Goal: Transaction & Acquisition: Download file/media

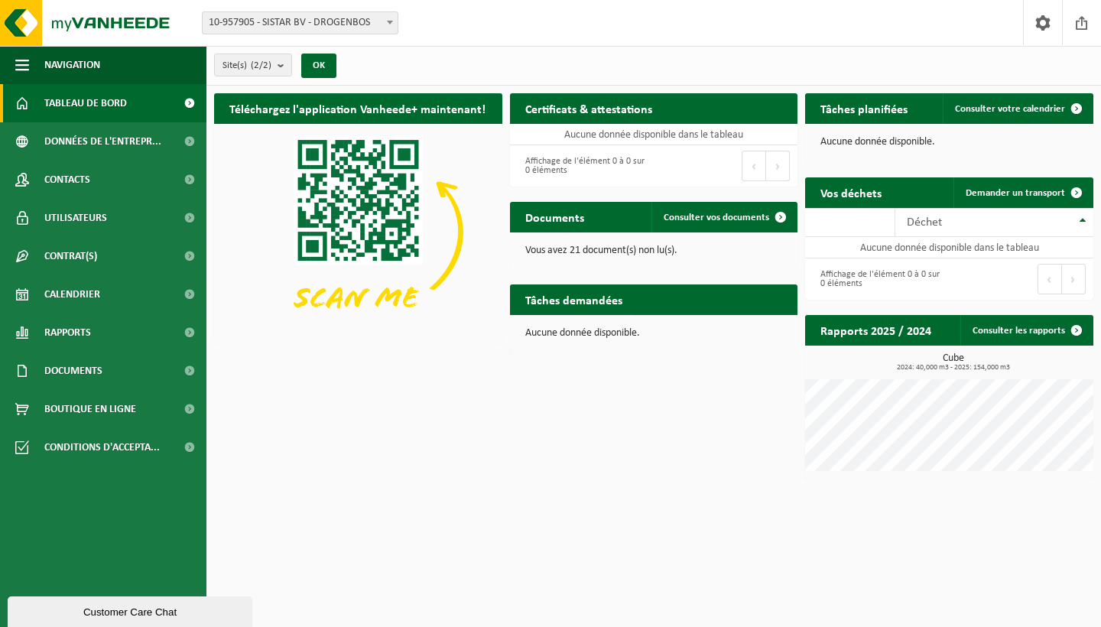
click at [181, 106] on span at bounding box center [189, 103] width 34 height 38
click at [778, 216] on span at bounding box center [781, 217] width 31 height 31
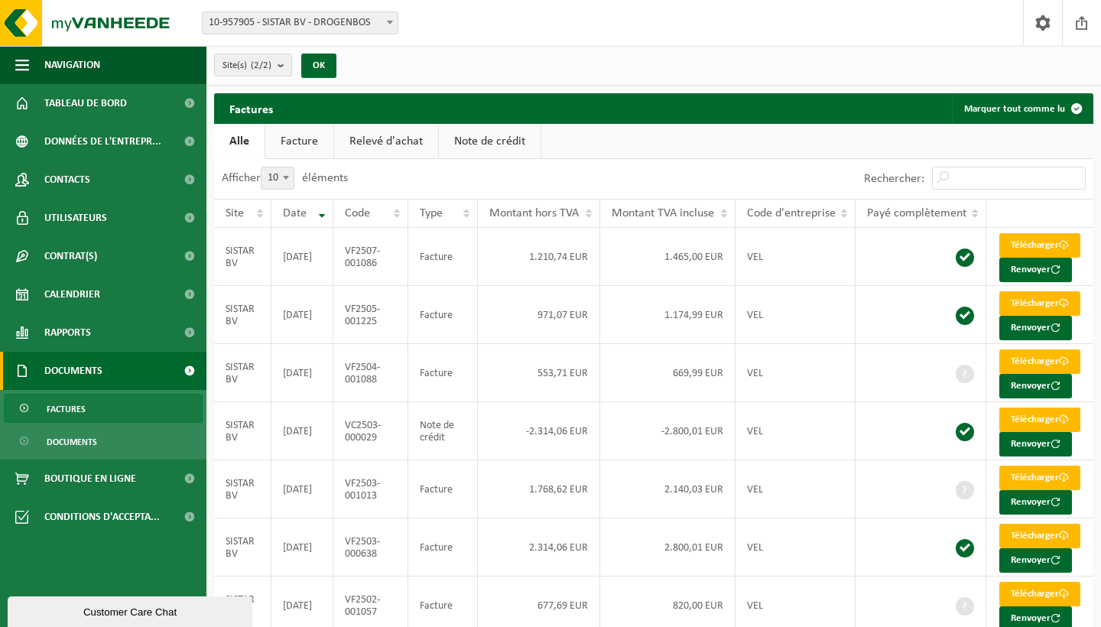
click at [511, 143] on link "Note de crédit" at bounding box center [490, 141] width 102 height 35
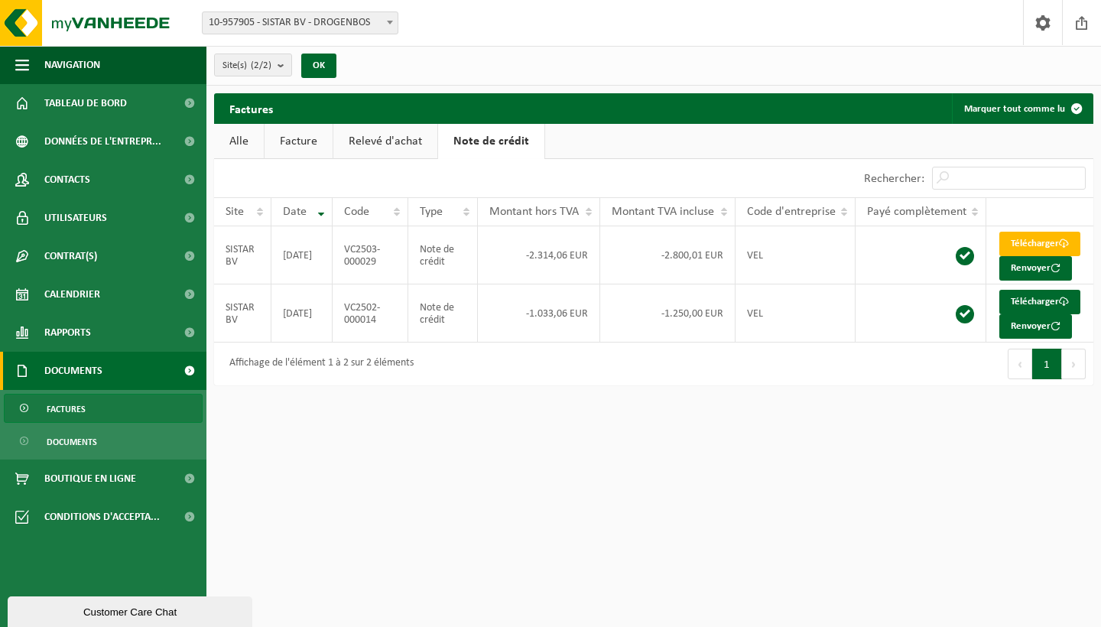
click at [386, 140] on link "Relevé d'achat" at bounding box center [385, 141] width 104 height 35
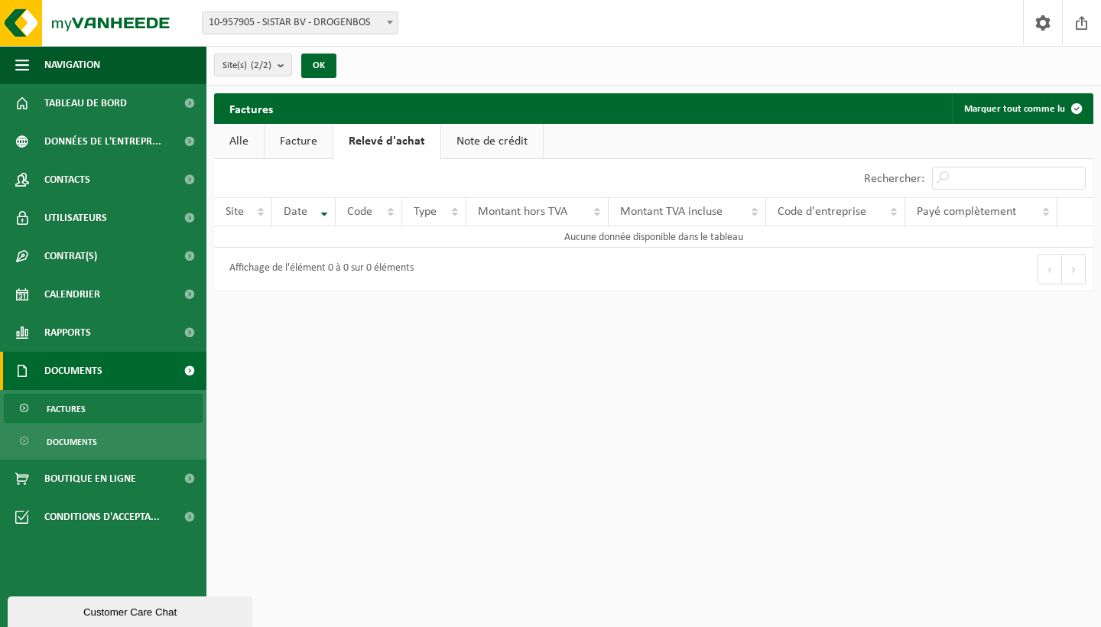
click at [293, 137] on link "Facture" at bounding box center [299, 141] width 68 height 35
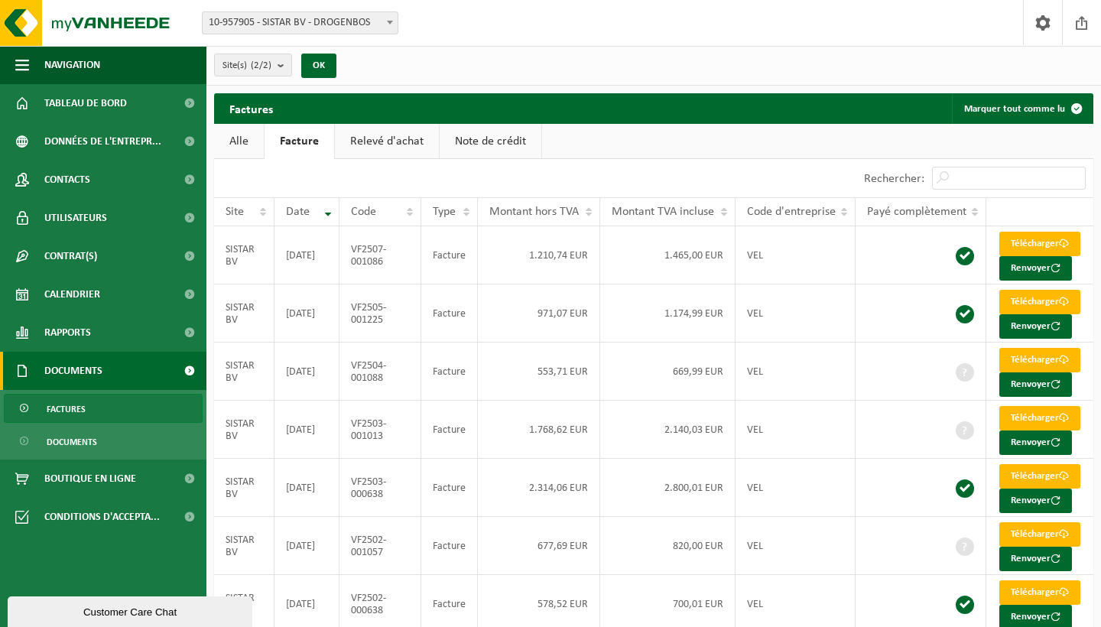
click at [228, 137] on link "Alle" at bounding box center [239, 141] width 50 height 35
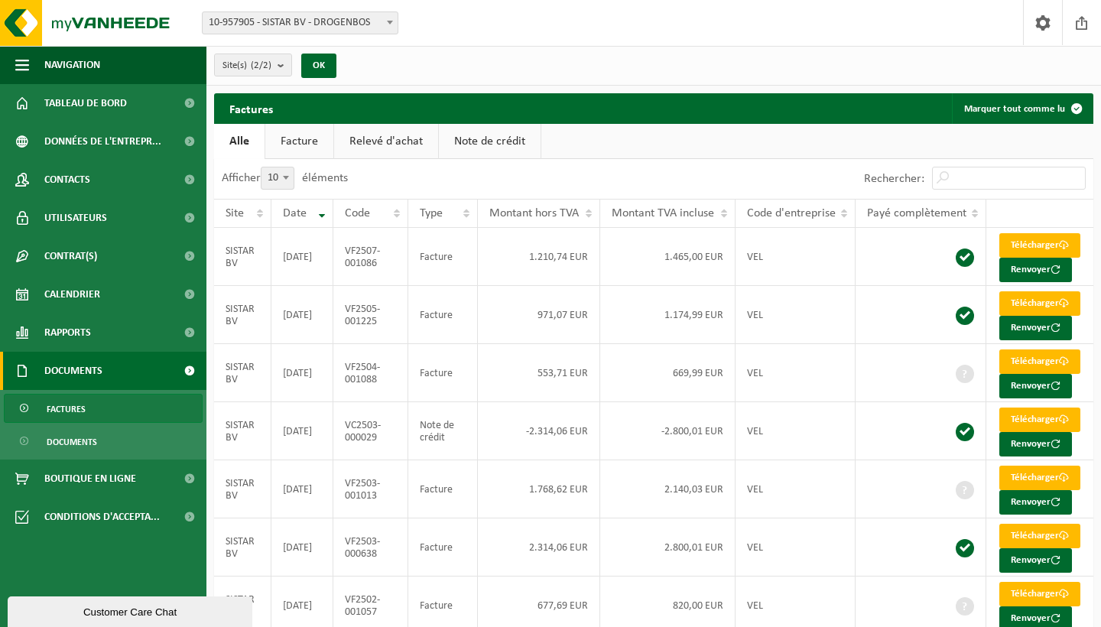
click at [843, 142] on ul "Alle Facture Relevé d'achat Note de crédit" at bounding box center [654, 141] width 880 height 35
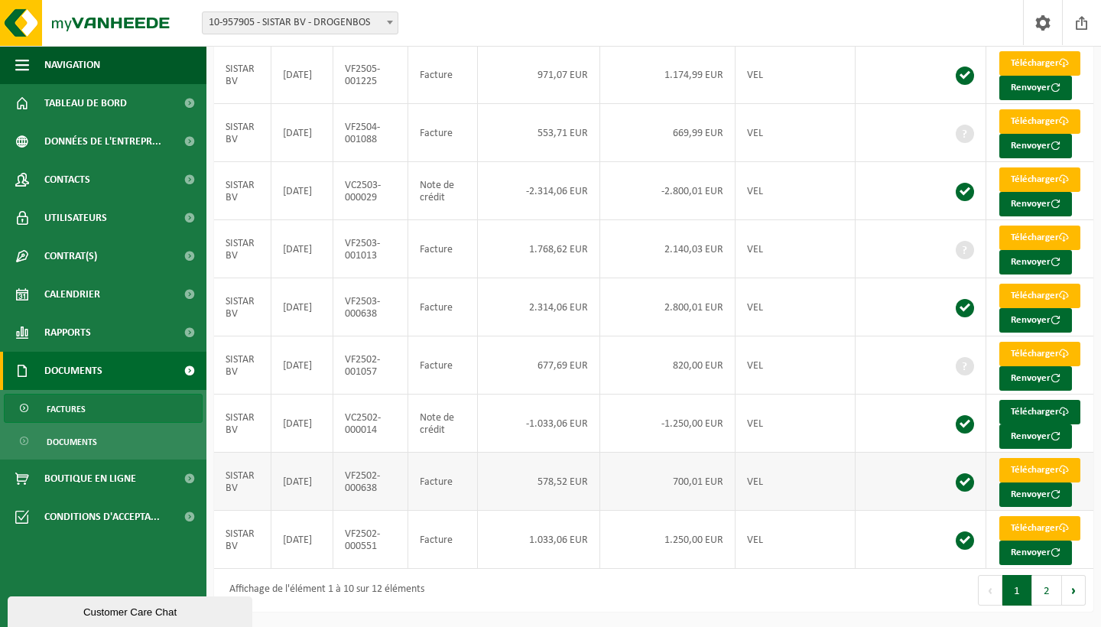
scroll to position [345, 0]
click at [1055, 523] on link "Télécharger" at bounding box center [1040, 528] width 81 height 24
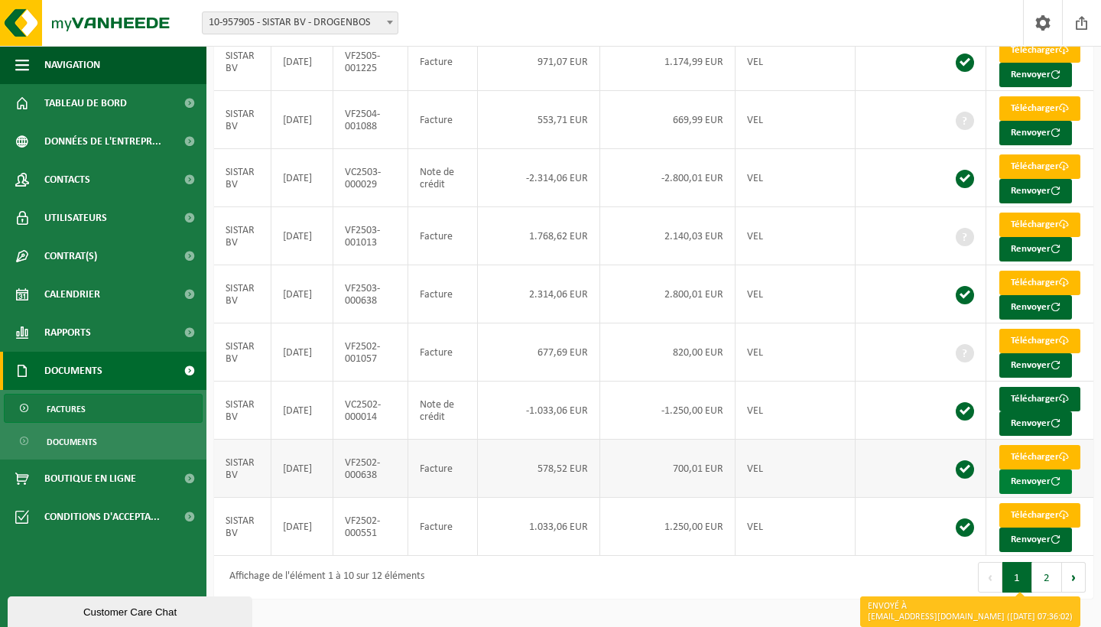
click at [1041, 482] on button "Renvoyer" at bounding box center [1036, 482] width 73 height 24
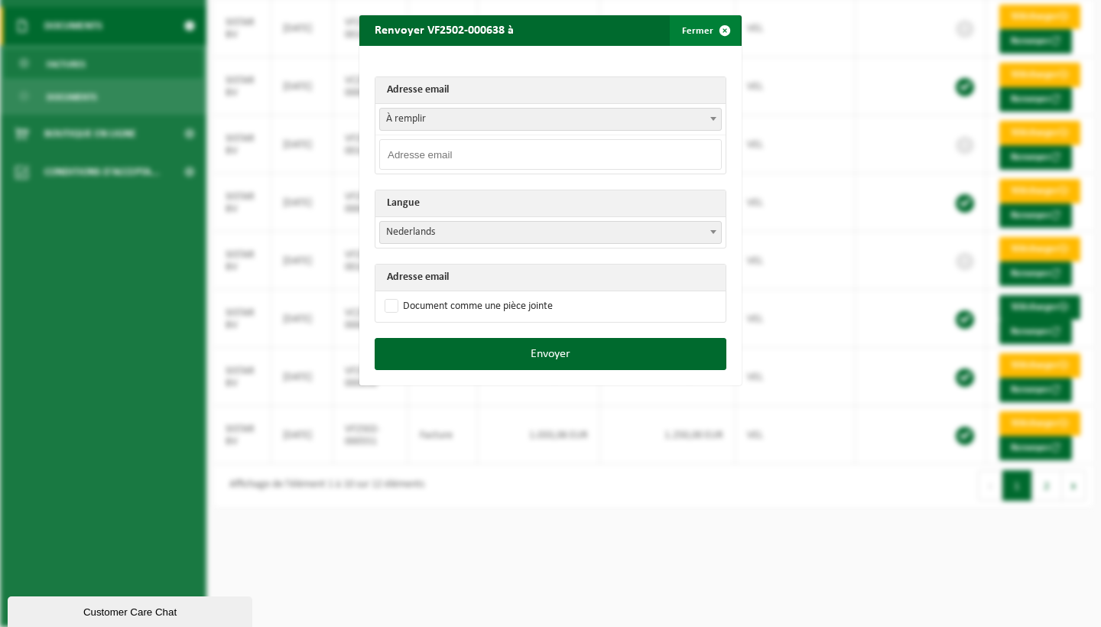
click at [726, 31] on span "button" at bounding box center [725, 30] width 31 height 31
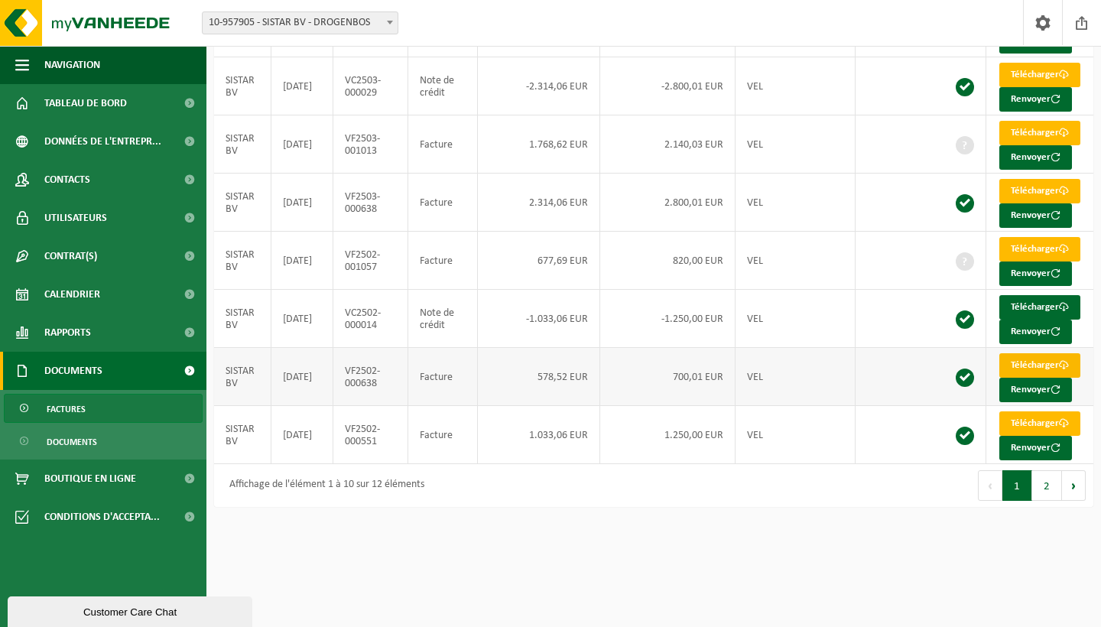
click at [1045, 378] on link "Télécharger" at bounding box center [1040, 365] width 81 height 24
click at [1051, 320] on link "Télécharger" at bounding box center [1040, 307] width 81 height 24
click at [1052, 320] on link "Télécharger" at bounding box center [1040, 307] width 81 height 24
click at [1053, 262] on link "Télécharger" at bounding box center [1040, 249] width 81 height 24
click at [1043, 203] on link "Télécharger" at bounding box center [1040, 191] width 81 height 24
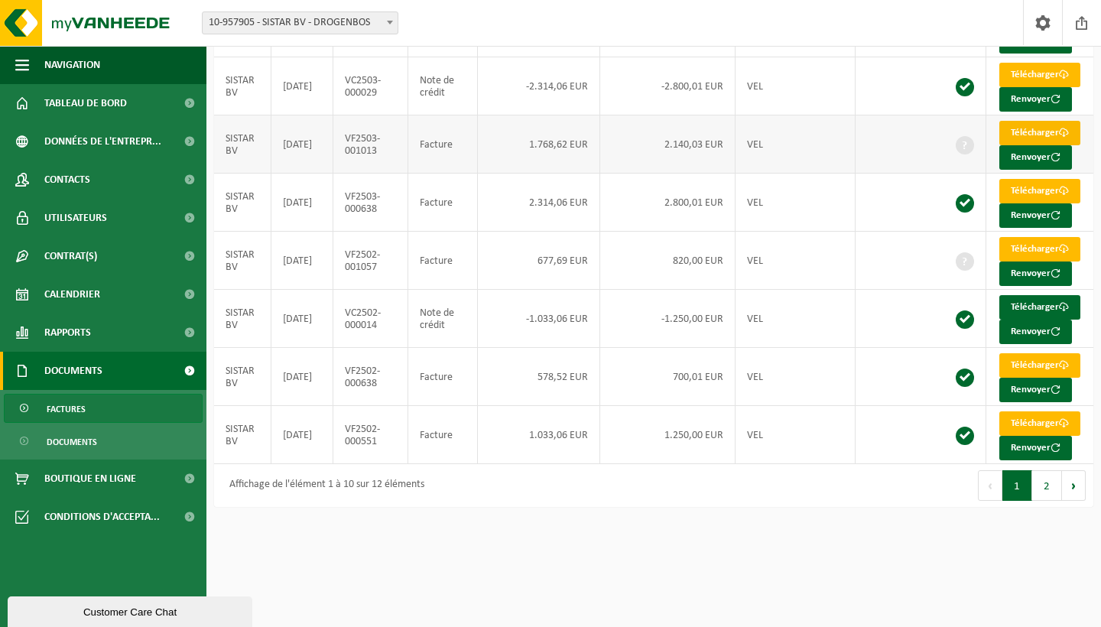
click at [1045, 145] on link "Télécharger" at bounding box center [1040, 133] width 81 height 24
click at [1044, 203] on link "Télécharger" at bounding box center [1040, 191] width 81 height 24
click at [1059, 138] on span at bounding box center [1064, 133] width 10 height 10
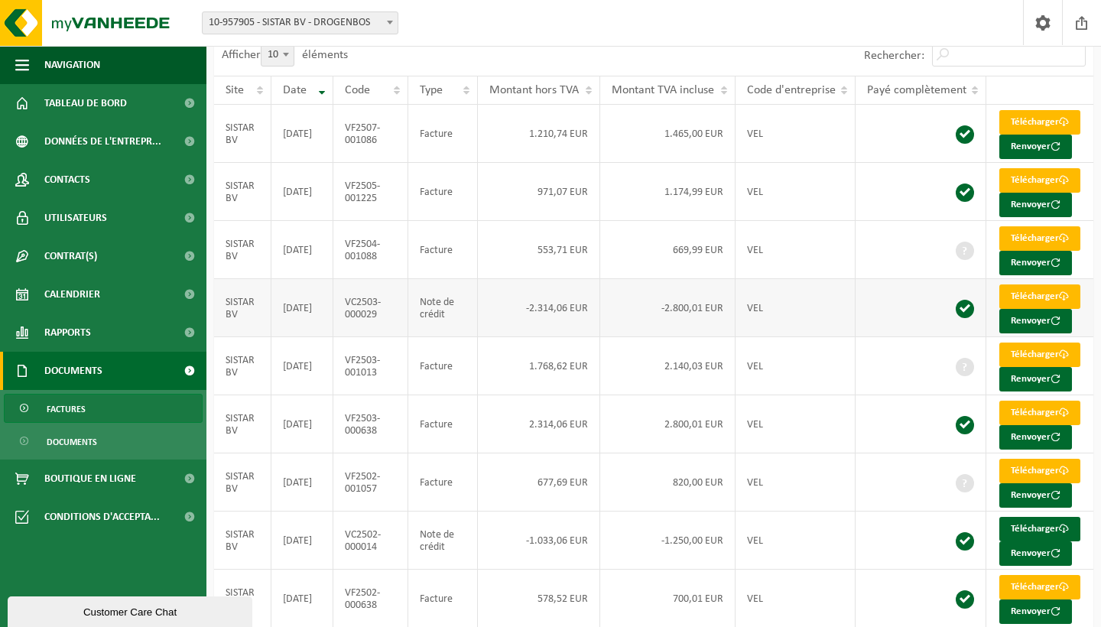
scroll to position [122, 0]
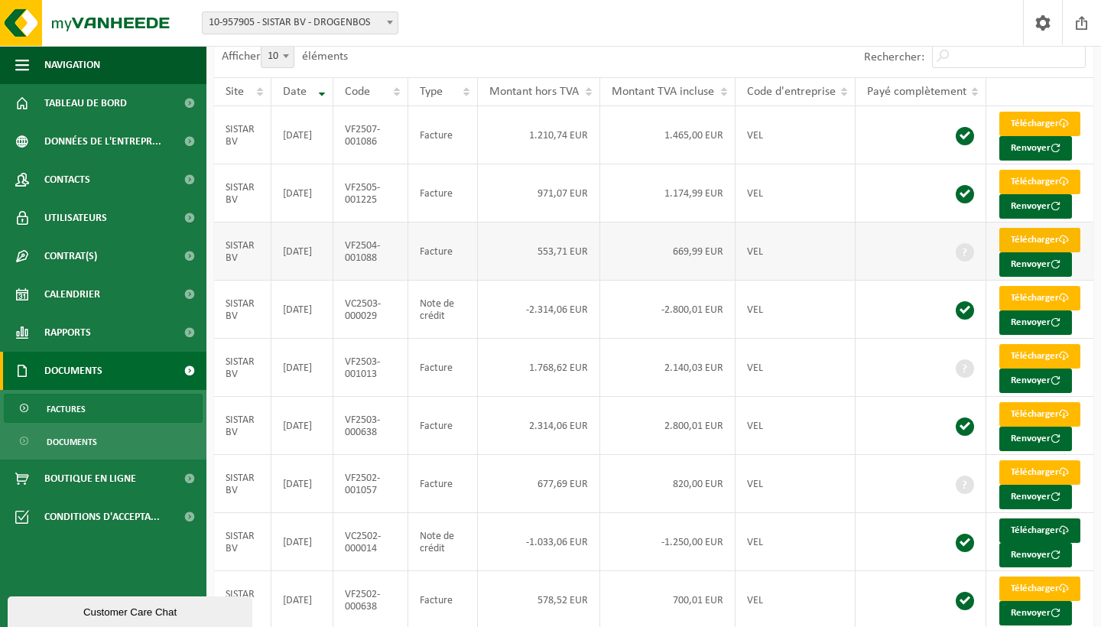
click at [1061, 252] on link "Télécharger" at bounding box center [1040, 240] width 81 height 24
click at [1059, 194] on link "Télécharger" at bounding box center [1040, 182] width 81 height 24
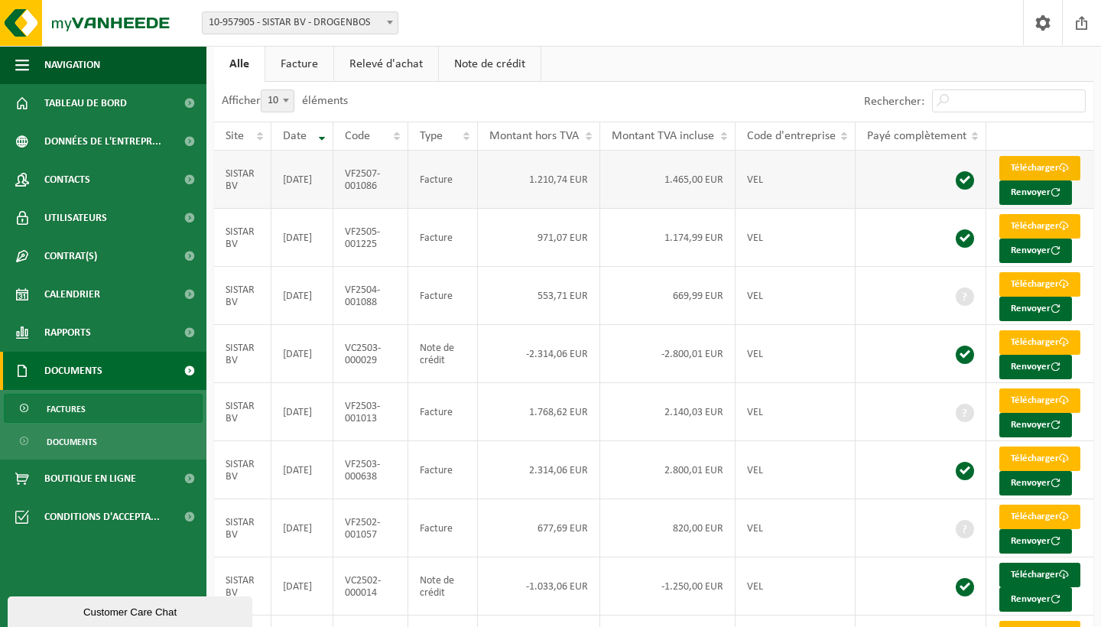
scroll to position [76, 0]
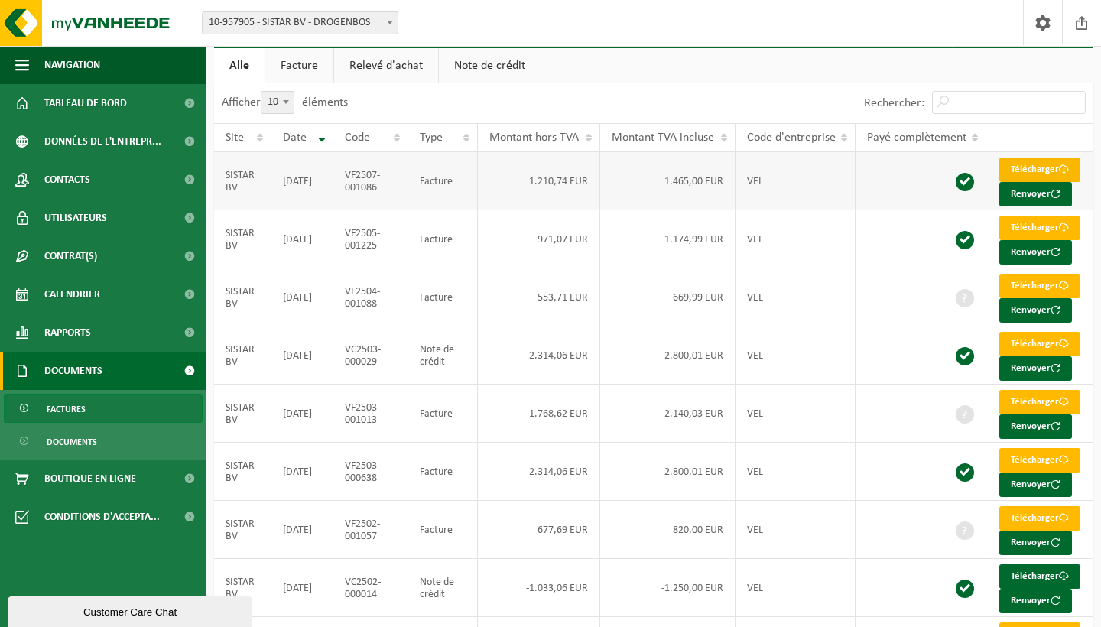
click at [1052, 177] on link "Télécharger" at bounding box center [1040, 170] width 81 height 24
